Goal: Entertainment & Leisure: Consume media (video, audio)

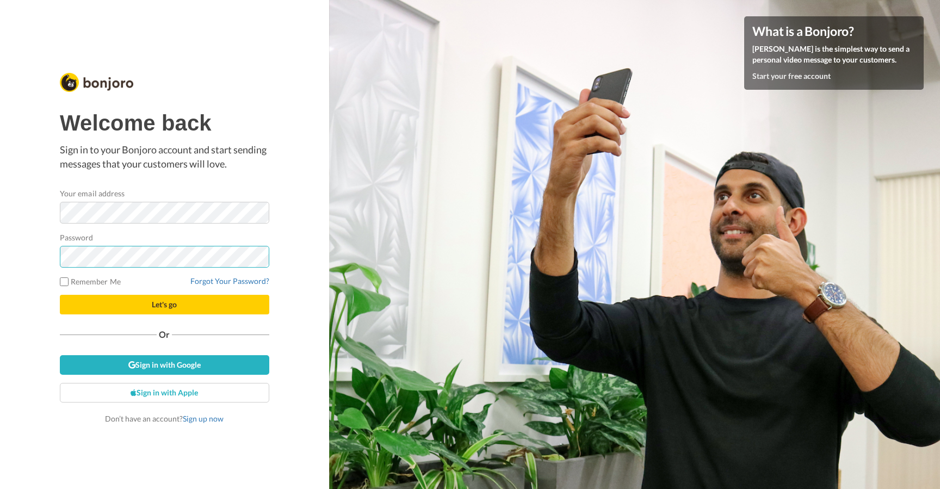
click at [60, 295] on button "Let's go" at bounding box center [165, 305] width 210 height 20
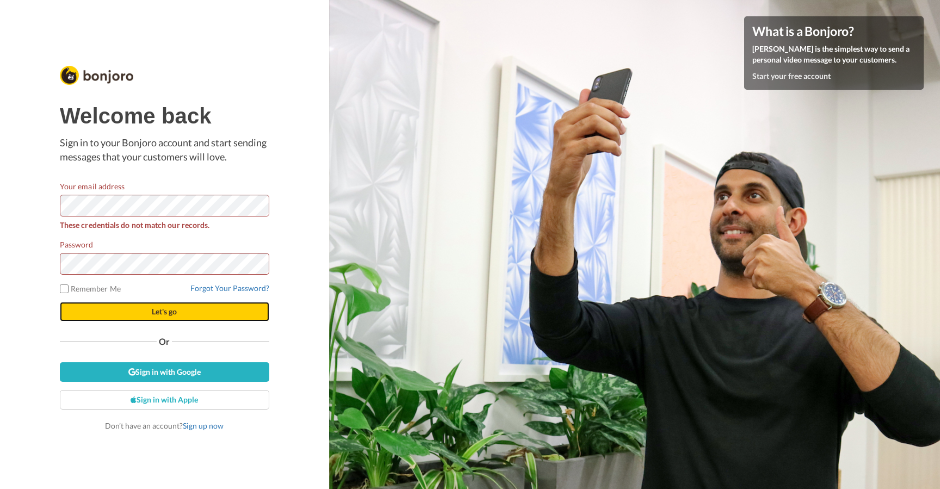
click at [186, 309] on button "Let's go" at bounding box center [165, 312] width 210 height 20
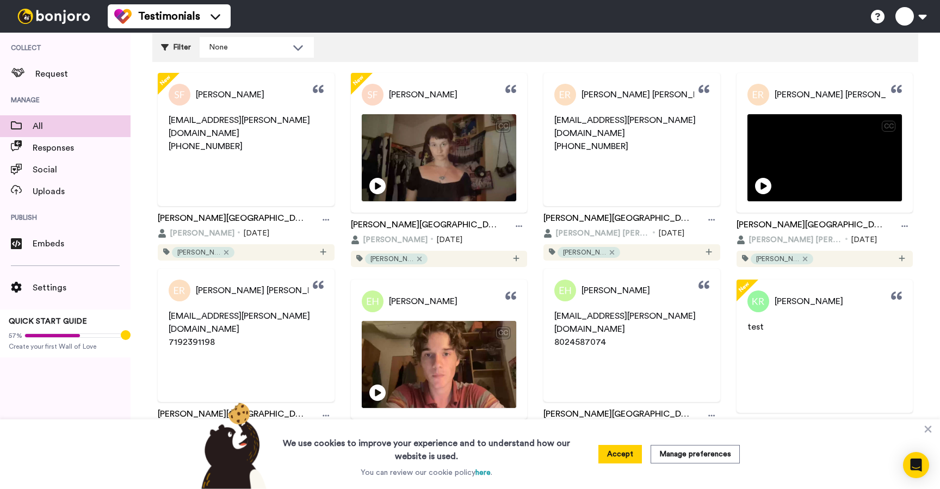
scroll to position [88, 0]
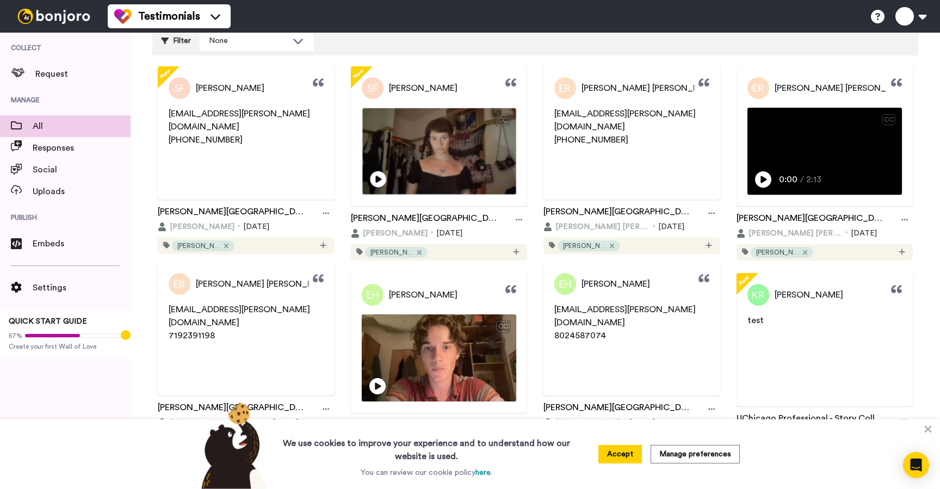
click at [485, 146] on img at bounding box center [438, 151] width 153 height 86
click at [397, 146] on video at bounding box center [438, 151] width 153 height 86
click at [414, 89] on span "[PERSON_NAME]" at bounding box center [423, 88] width 69 height 13
click at [377, 90] on img at bounding box center [373, 88] width 22 height 22
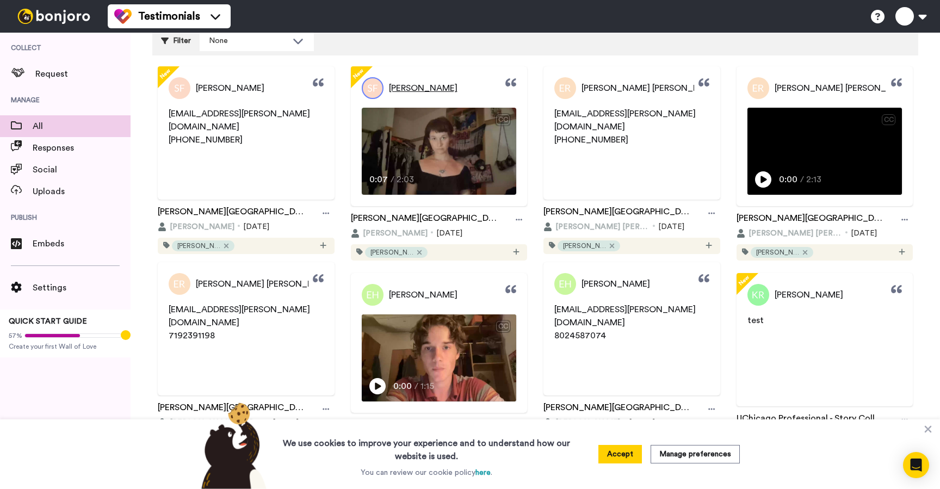
click at [411, 90] on span "[PERSON_NAME]" at bounding box center [423, 88] width 69 height 13
click at [418, 91] on span "[PERSON_NAME]" at bounding box center [423, 88] width 69 height 13
click at [59, 186] on span "Uploads" at bounding box center [82, 191] width 98 height 13
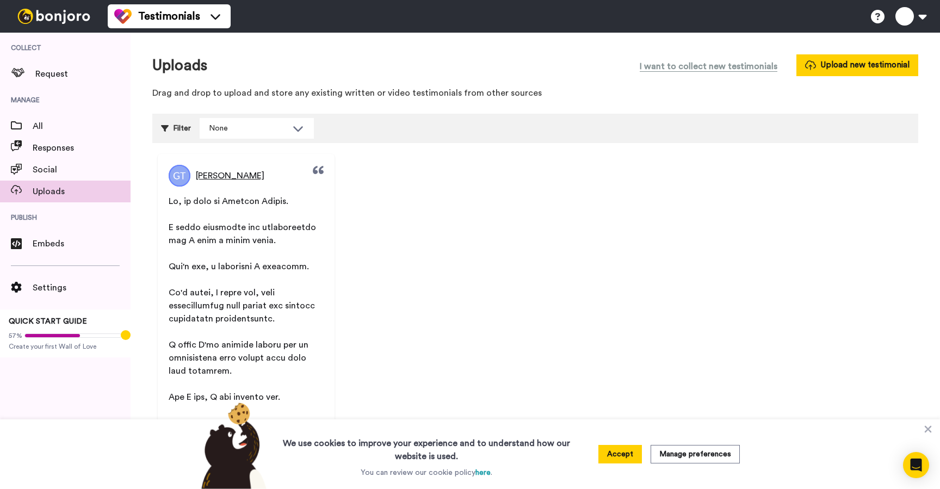
click at [229, 173] on span "[PERSON_NAME]" at bounding box center [230, 175] width 69 height 13
click at [181, 177] on img at bounding box center [180, 176] width 22 height 22
click at [56, 126] on span "All" at bounding box center [82, 126] width 98 height 13
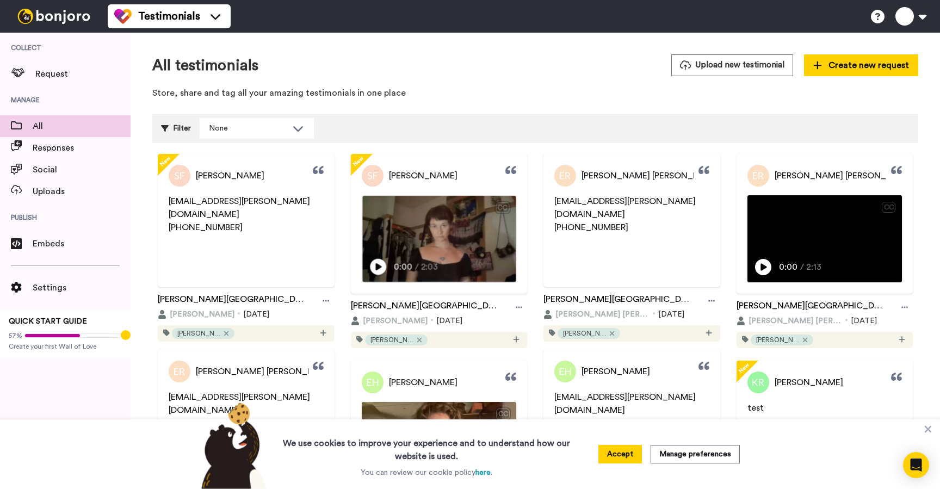
click at [417, 242] on img at bounding box center [438, 239] width 153 height 86
click at [417, 242] on video at bounding box center [438, 239] width 153 height 86
click at [496, 250] on video at bounding box center [438, 239] width 153 height 86
click at [408, 176] on span "[PERSON_NAME]" at bounding box center [423, 175] width 69 height 13
